Goal: Transaction & Acquisition: Obtain resource

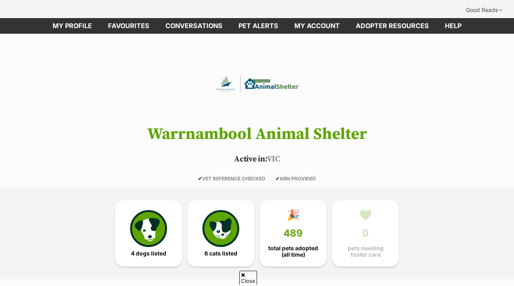
scroll to position [47, 0]
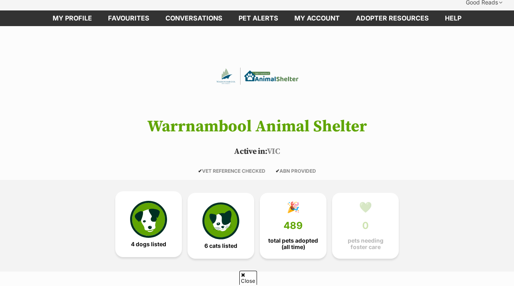
click at [177, 198] on link "4 dogs listed" at bounding box center [148, 224] width 67 height 66
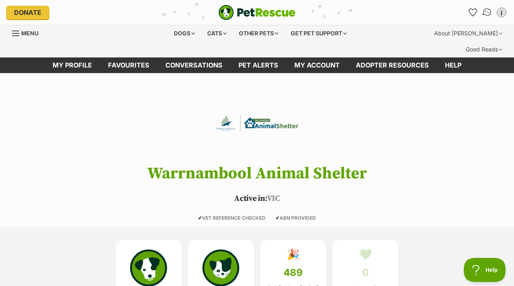
click at [485, 13] on img "Conversations" at bounding box center [487, 12] width 11 height 10
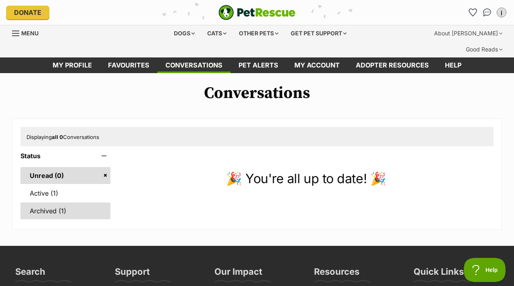
click at [40, 203] on link "Archived (1)" at bounding box center [65, 211] width 90 height 17
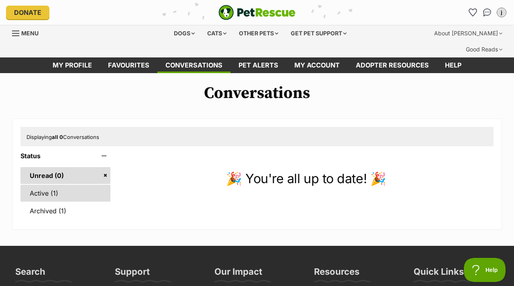
click at [64, 185] on link "Active (1)" at bounding box center [65, 193] width 90 height 17
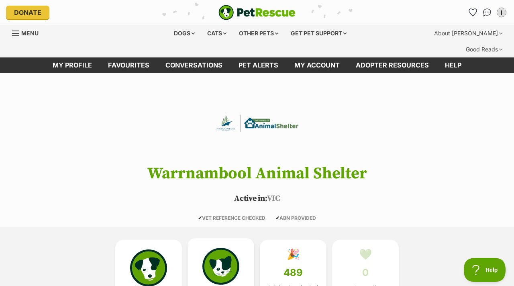
click at [201, 261] on link "6 cats listed" at bounding box center [221, 271] width 67 height 66
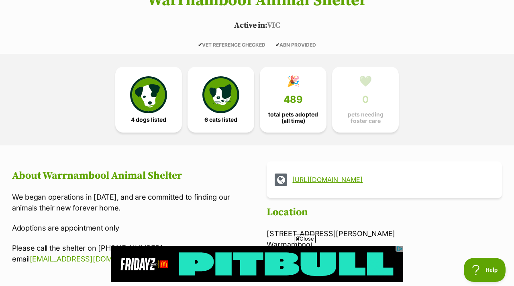
scroll to position [92, 0]
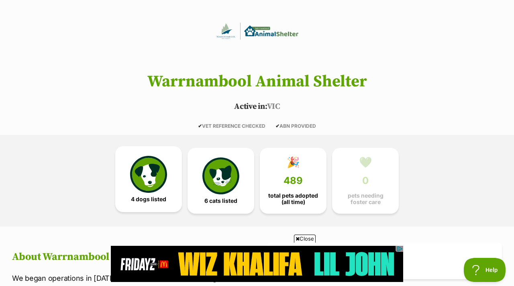
click at [163, 178] on link "4 dogs listed" at bounding box center [148, 179] width 67 height 66
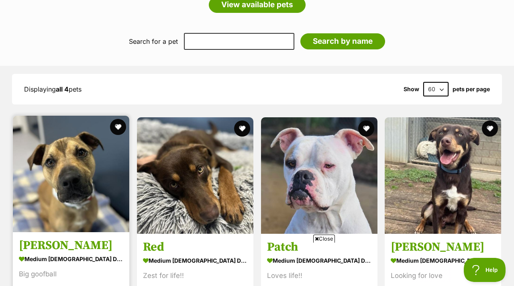
click at [82, 166] on img at bounding box center [71, 174] width 117 height 117
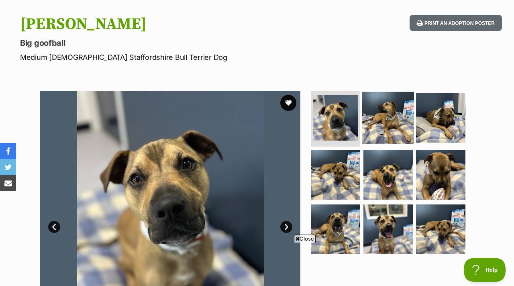
click at [379, 92] on img at bounding box center [389, 118] width 52 height 52
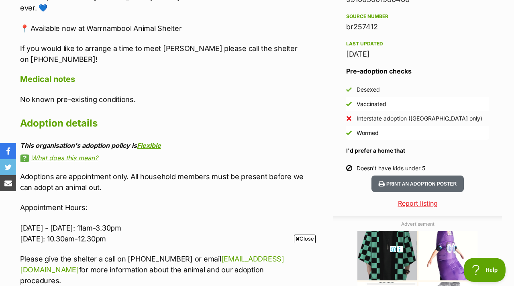
scroll to position [685, 0]
